Goal: Find specific page/section: Find specific page/section

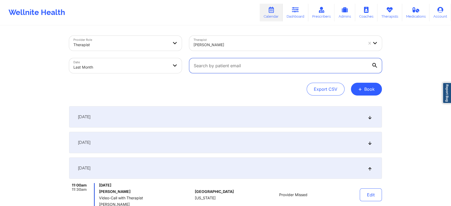
click at [239, 64] on input "text" at bounding box center [285, 65] width 193 height 15
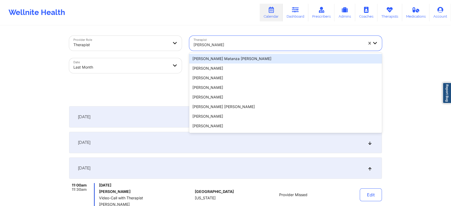
click at [239, 48] on div "Heather Destefano" at bounding box center [278, 45] width 170 height 12
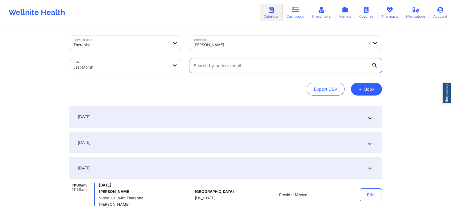
click at [229, 63] on input "text" at bounding box center [285, 65] width 193 height 15
click at [237, 63] on input "text" at bounding box center [285, 65] width 193 height 15
click at [230, 66] on input "text" at bounding box center [285, 65] width 193 height 15
paste input "lilyalvardo@hotmail.com"
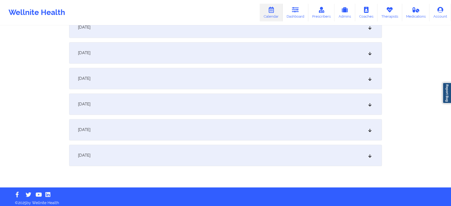
scroll to position [707, 0]
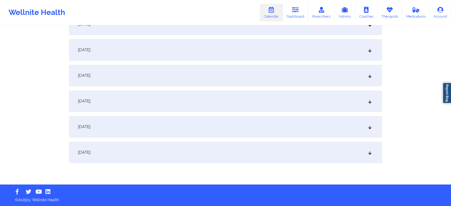
type input "lilyalvardo@hotmail.com"
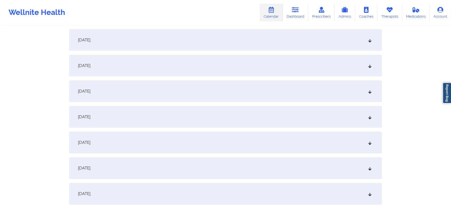
scroll to position [105, 0]
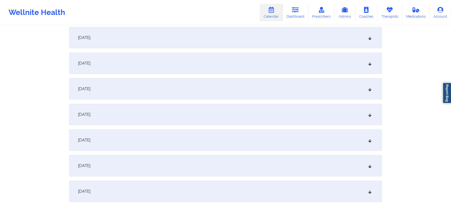
click at [249, 67] on div "September 3, 2025" at bounding box center [225, 63] width 313 height 21
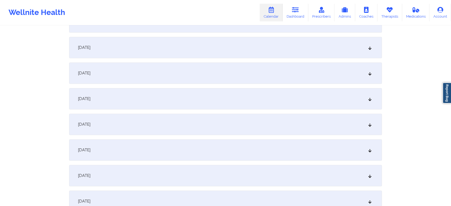
scroll to position [258, 0]
click at [277, 117] on div "September 10, 2025" at bounding box center [225, 125] width 313 height 21
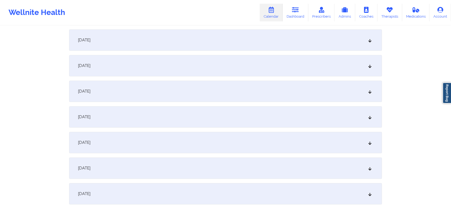
scroll to position [511, 0]
click at [277, 81] on div "September 17, 2025" at bounding box center [225, 89] width 313 height 21
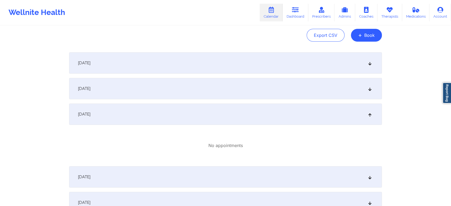
scroll to position [38, 0]
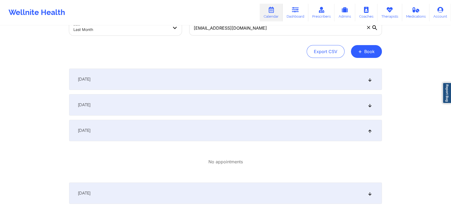
click at [147, 34] on body "Wellnite Health Calendar Dashboard Prescribers Admins Coaches Therapists Medica…" at bounding box center [225, 65] width 451 height 206
select select "2025-8"
select select "2025-9"
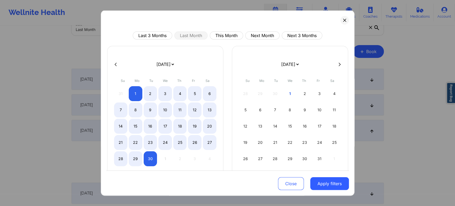
click at [154, 31] on div "Last 3 Months Last Month This Month Next Month Next 3 Months January 2019 Febru…" at bounding box center [228, 102] width 254 height 185
click at [327, 181] on button "Apply filters" at bounding box center [330, 183] width 39 height 13
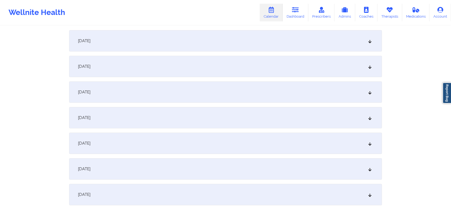
scroll to position [81, 0]
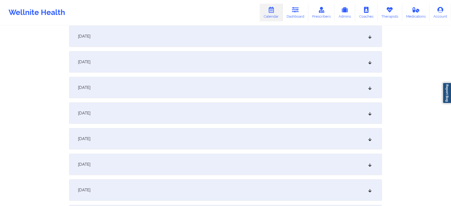
click at [328, 70] on div "September 2, 2025" at bounding box center [225, 61] width 313 height 21
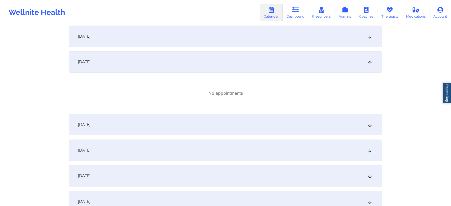
click at [329, 119] on div "September 3, 2025" at bounding box center [225, 124] width 313 height 21
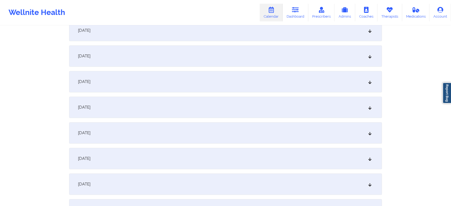
scroll to position [462, 0]
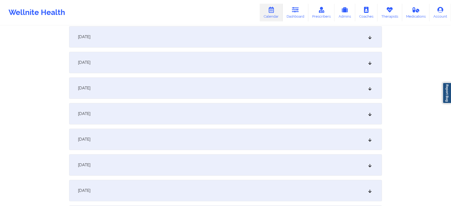
click at [267, 138] on div "September 17, 2025" at bounding box center [225, 139] width 313 height 21
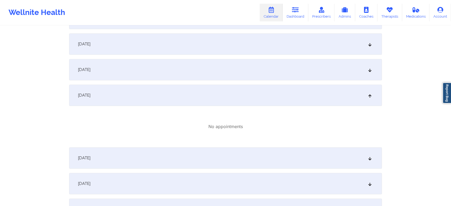
scroll to position [507, 0]
drag, startPoint x: 448, startPoint y: 132, endPoint x: 455, endPoint y: 132, distance: 7.0
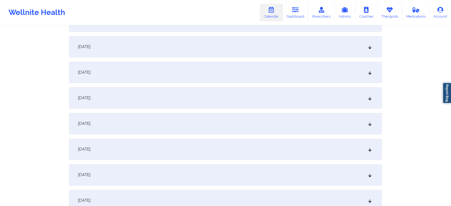
scroll to position [684, 0]
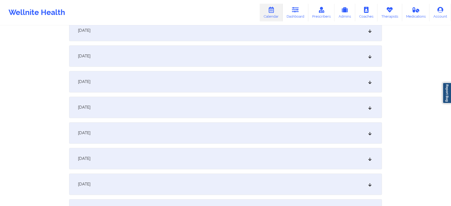
click at [225, 114] on div "September 23, 2025" at bounding box center [225, 107] width 313 height 21
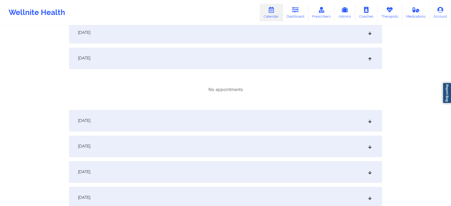
scroll to position [714, 0]
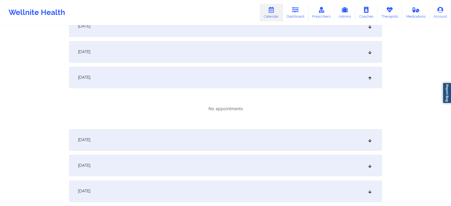
click at [252, 140] on div "September 24, 2025" at bounding box center [225, 139] width 313 height 21
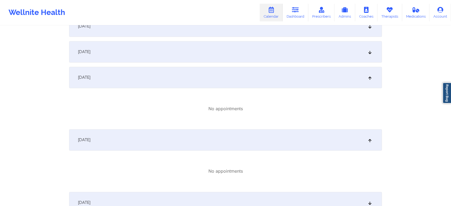
scroll to position [837, 0]
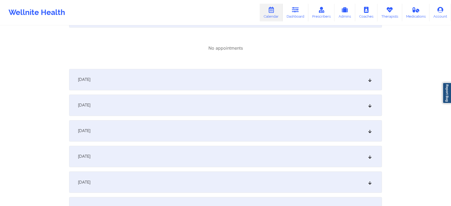
click at [271, 140] on div "September 27, 2025" at bounding box center [225, 130] width 313 height 21
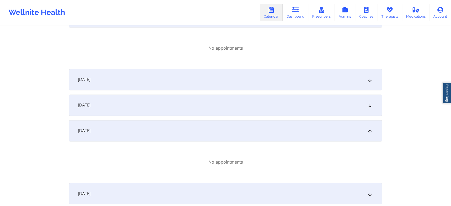
drag, startPoint x: 436, startPoint y: 146, endPoint x: 455, endPoint y: 177, distance: 35.5
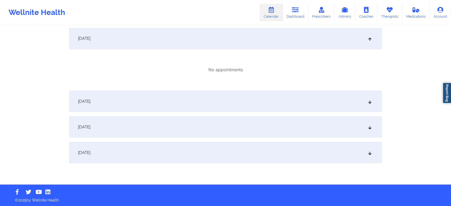
drag, startPoint x: 431, startPoint y: 166, endPoint x: 455, endPoint y: 175, distance: 25.3
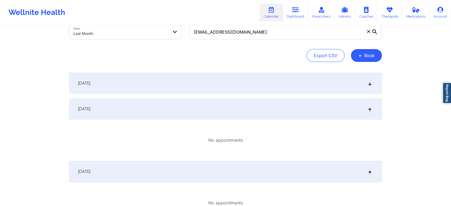
scroll to position [0, 0]
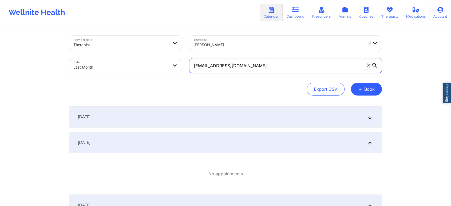
drag, startPoint x: 296, startPoint y: 64, endPoint x: 137, endPoint y: 49, distance: 160.0
click at [137, 49] on div "Provider Role Therapist Therapist Heather Destefano Date Last Month lilyalvardo…" at bounding box center [225, 54] width 320 height 45
paste input "eslee.shirley@yahoo"
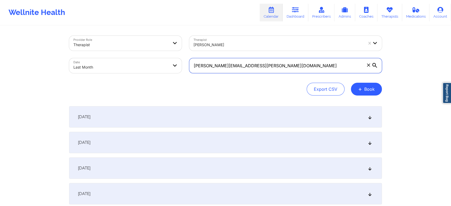
type input "leslee.shirley@yahoo.com"
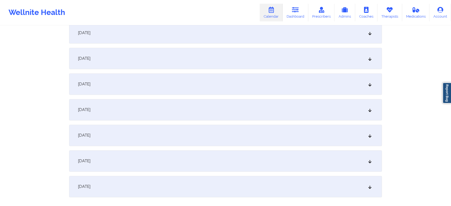
scroll to position [662, 0]
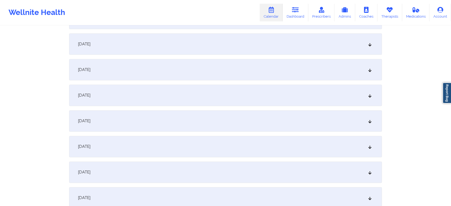
click at [197, 91] on div "September 26, 2025" at bounding box center [225, 95] width 313 height 21
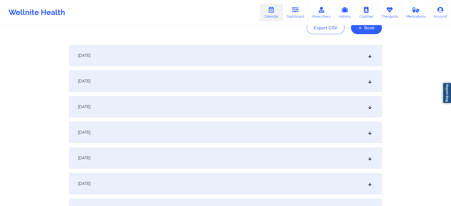
scroll to position [1, 0]
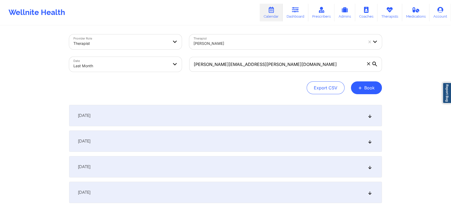
click at [101, 67] on body "Wellnite Health Calendar Dashboard Prescribers Admins Coaches Therapists Medica…" at bounding box center [225, 102] width 451 height 206
select select "2025-8"
select select "2025-9"
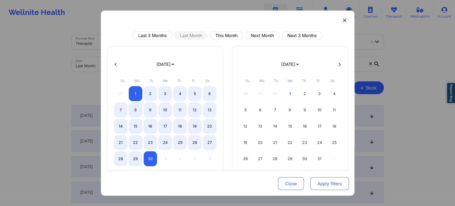
click at [324, 186] on button "Apply filters" at bounding box center [330, 183] width 39 height 13
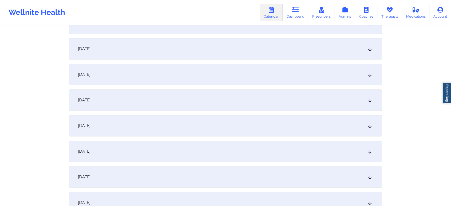
scroll to position [659, 0]
click at [182, 92] on div "September 26, 2025" at bounding box center [225, 97] width 313 height 21
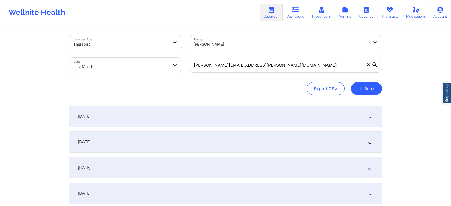
scroll to position [0, 0]
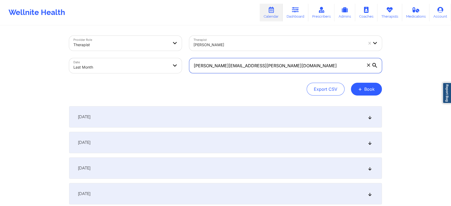
drag, startPoint x: 276, startPoint y: 66, endPoint x: 129, endPoint y: 55, distance: 147.4
click at [129, 55] on div "Provider Role Therapist Therapist Heather Destefano Date Last Month leslee.shir…" at bounding box center [225, 54] width 320 height 45
paste input "goudasw"
type input "goudasw@yahoo.com"
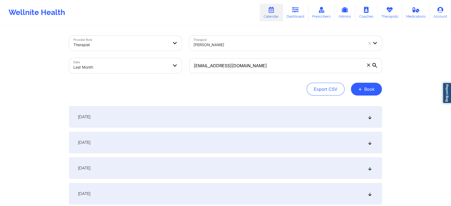
select select "2025-8"
select select "2025-9"
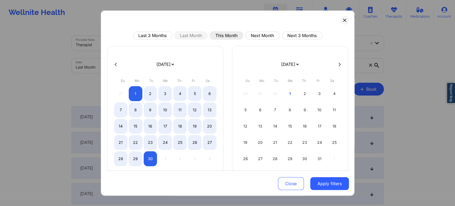
click at [214, 35] on button "This Month" at bounding box center [226, 35] width 33 height 8
select select "2025-9"
select select "2025-10"
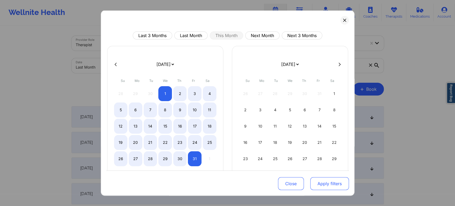
click at [324, 182] on button "Apply filters" at bounding box center [330, 183] width 39 height 13
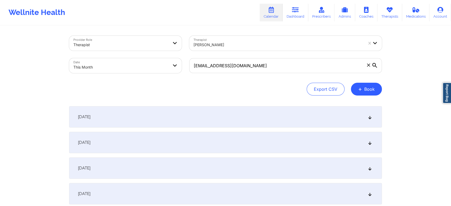
click at [302, 110] on div "[DATE]" at bounding box center [225, 116] width 313 height 21
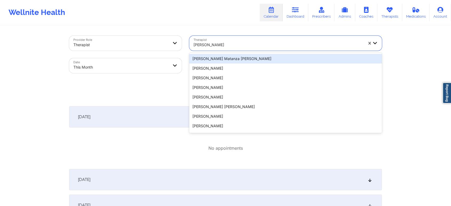
click at [237, 42] on div at bounding box center [278, 45] width 170 height 6
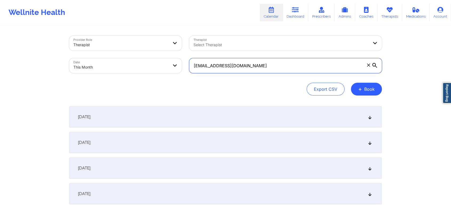
drag, startPoint x: 0, startPoint y: 0, endPoint x: 181, endPoint y: 65, distance: 192.5
click at [181, 65] on div "Provider Role Therapist Therapist Select Therapist Date This Month kaleighsuppl…" at bounding box center [225, 54] width 320 height 45
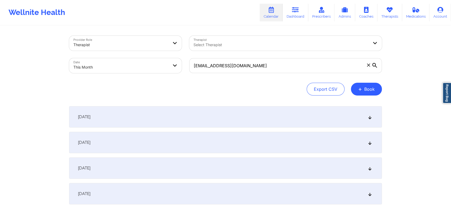
select select "2025-9"
select select "2025-10"
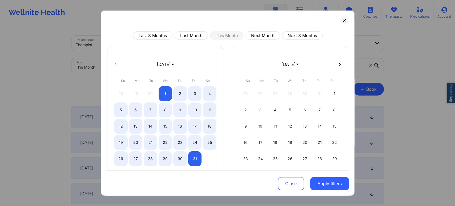
click at [156, 66] on select "January 2019 February 2019 March 2019 April 2019 May 2019 June 2019 July 2019 A…" at bounding box center [165, 64] width 19 height 15
click at [192, 35] on button "Last Month" at bounding box center [190, 35] width 33 height 8
select select "2025-8"
select select "2025-9"
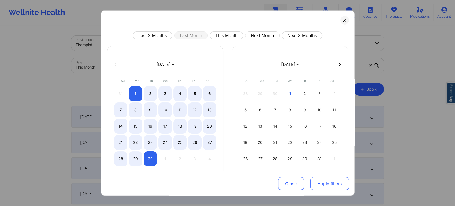
click at [320, 187] on button "Apply filters" at bounding box center [330, 183] width 39 height 13
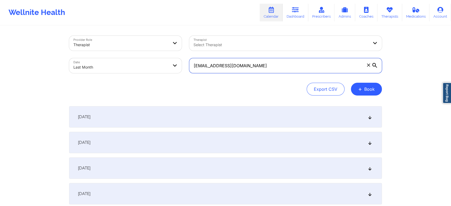
drag, startPoint x: 281, startPoint y: 70, endPoint x: 192, endPoint y: 63, distance: 89.1
click at [192, 63] on input "[EMAIL_ADDRESS][DOMAIN_NAME]" at bounding box center [285, 65] width 193 height 15
paste input "lilyalvardo@hot"
type input "lilyalvardo@hotmail.com"
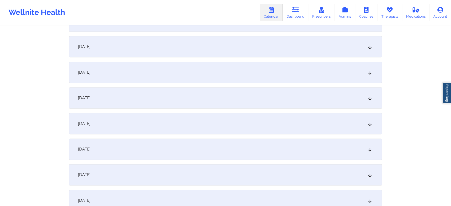
scroll to position [646, 0]
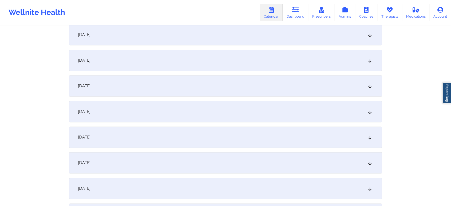
click at [200, 55] on div "September 24, 2025" at bounding box center [225, 60] width 313 height 21
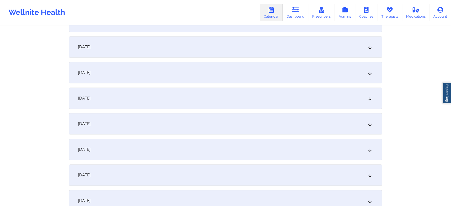
scroll to position [365, 0]
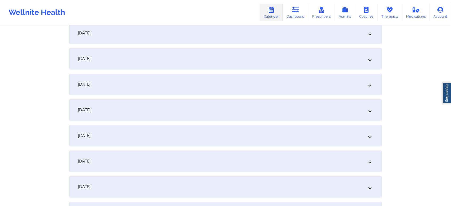
click at [310, 167] on div "September 17, 2025" at bounding box center [225, 160] width 313 height 21
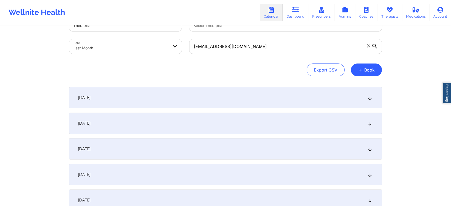
scroll to position [0, 0]
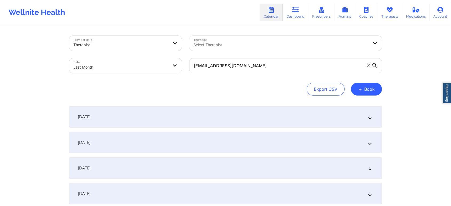
click at [150, 64] on body "Wellnite Health Calendar Dashboard Prescribers Admins Coaches Therapists Medica…" at bounding box center [225, 103] width 451 height 206
select select "2025-8"
select select "2025-9"
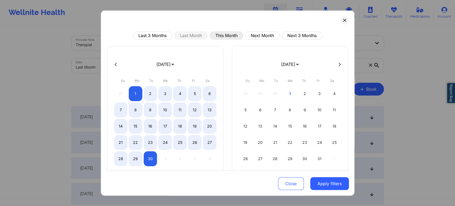
click at [222, 33] on button "This Month" at bounding box center [226, 35] width 33 height 8
select select "2025-9"
select select "2025-10"
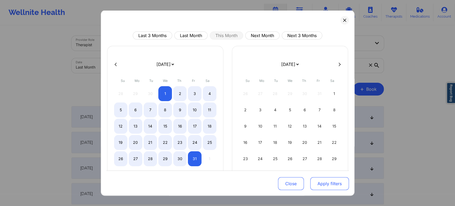
click at [322, 181] on button "Apply filters" at bounding box center [330, 183] width 39 height 13
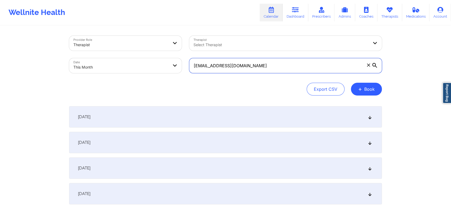
drag, startPoint x: 251, startPoint y: 65, endPoint x: 175, endPoint y: 61, distance: 75.9
click at [175, 61] on div "Provider Role Therapist Therapist Select Therapist Date This Month lilyalvardo@…" at bounding box center [225, 54] width 320 height 45
paste input "goudasw@yahoo.com"
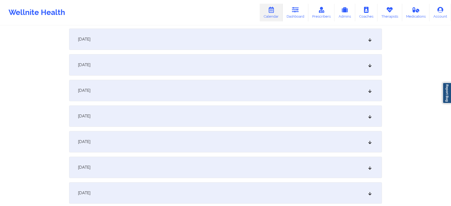
scroll to position [551, 0]
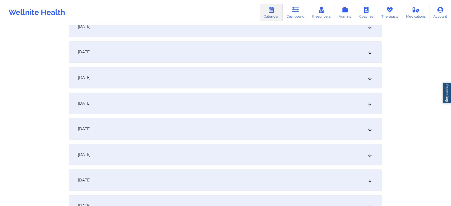
type input "goudasw@yahoo.com"
drag, startPoint x: 448, startPoint y: 150, endPoint x: 455, endPoint y: 150, distance: 6.4
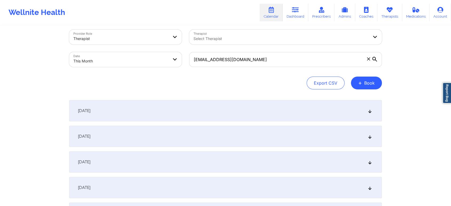
scroll to position [0, 0]
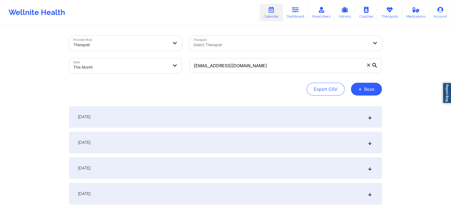
click at [286, 123] on div "[DATE]" at bounding box center [225, 116] width 313 height 21
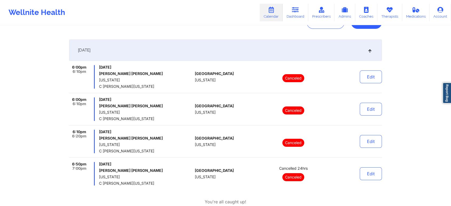
scroll to position [60, 0]
